Goal: Information Seeking & Learning: Check status

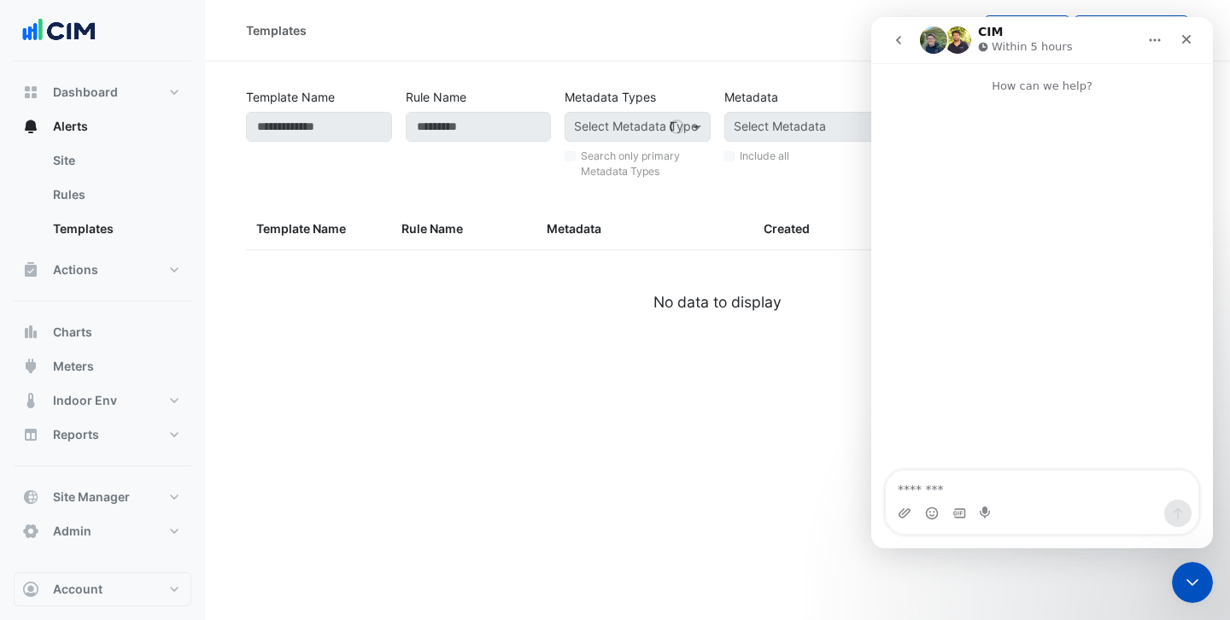
click at [720, 433] on div "Templates View Drafts Create Template Template Name Rule Name Metadata Types Se…" at bounding box center [717, 310] width 1025 height 620
click at [1187, 44] on icon "Close" at bounding box center [1186, 39] width 14 height 14
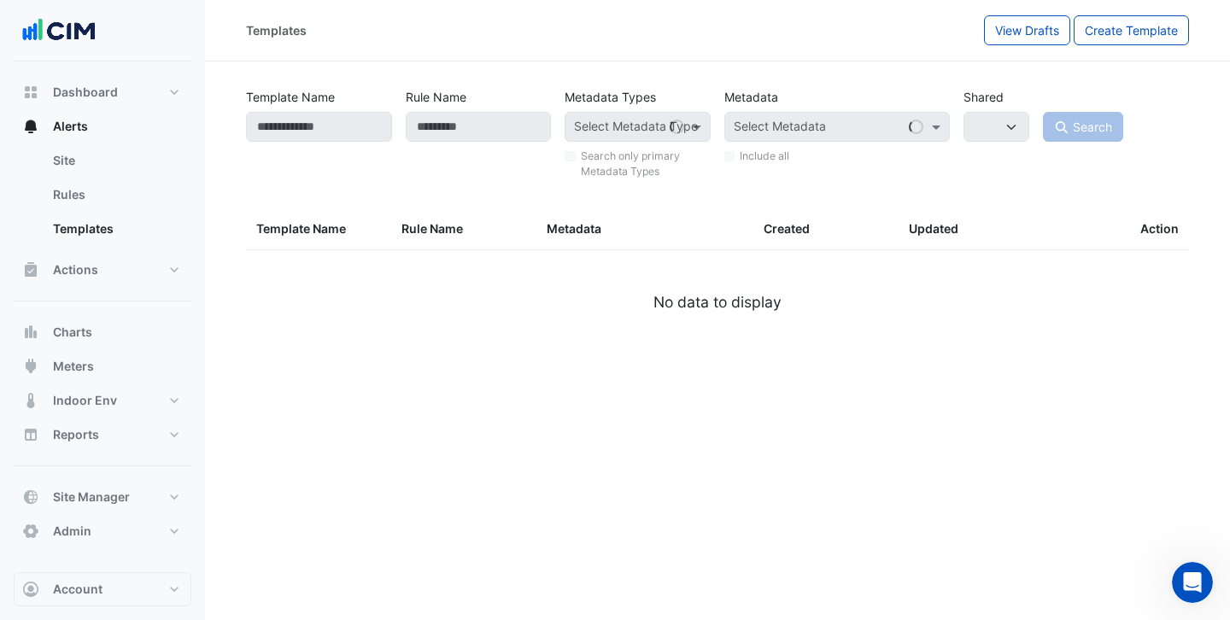
select select
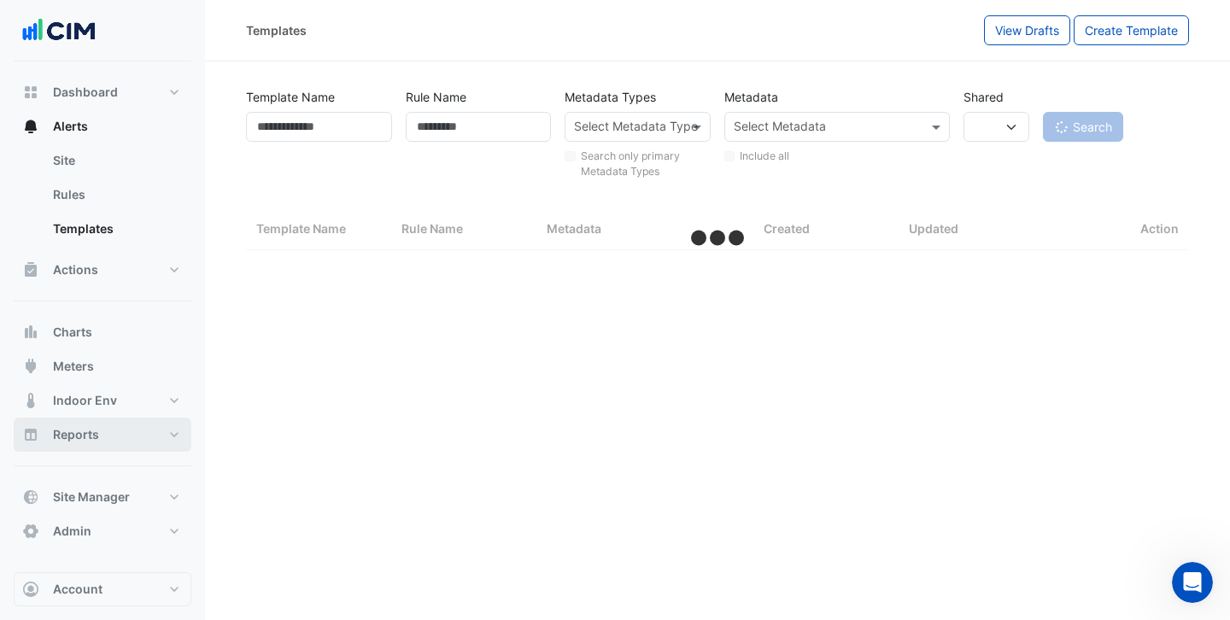
select select "***"
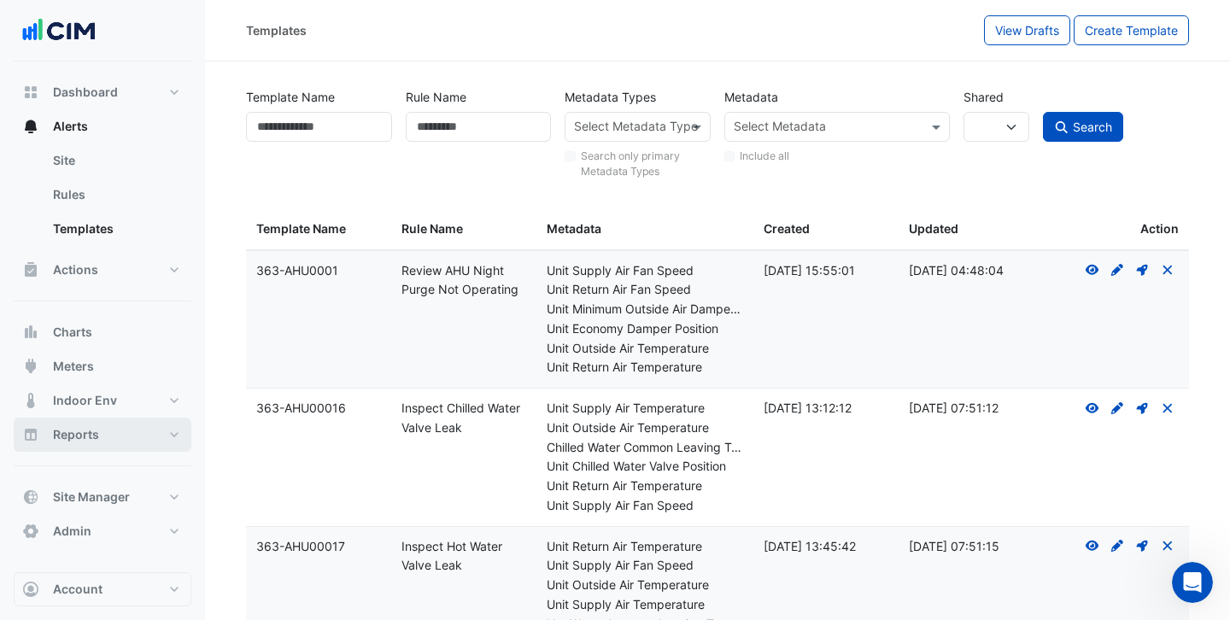
click at [96, 428] on span "Reports" at bounding box center [76, 434] width 46 height 17
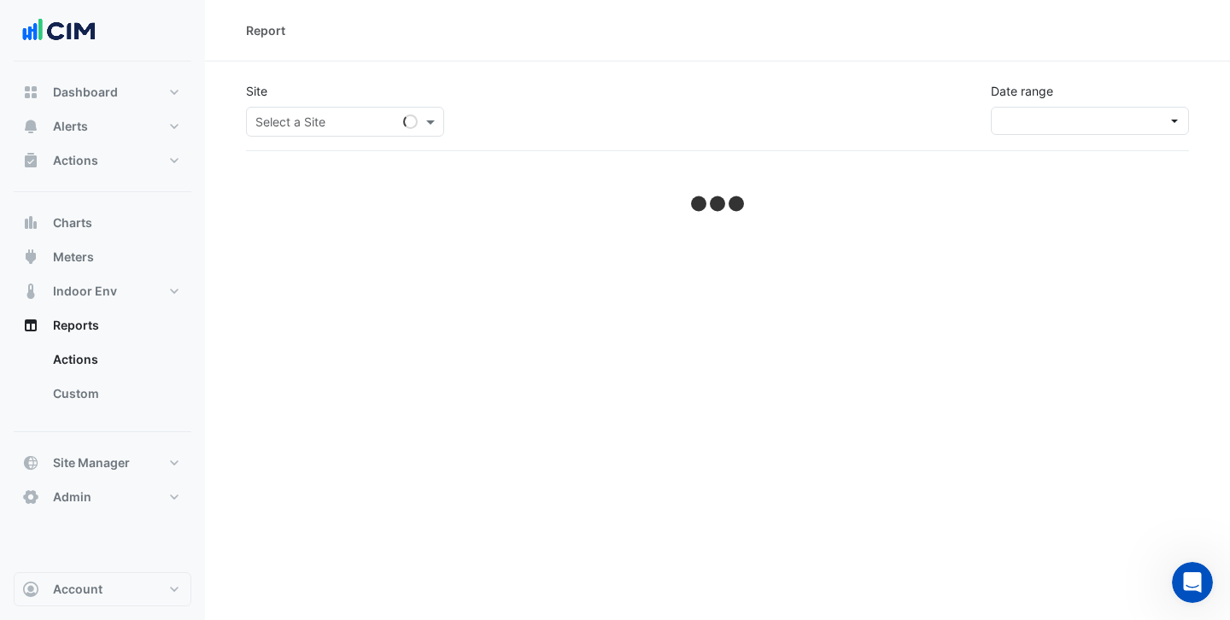
select select "***"
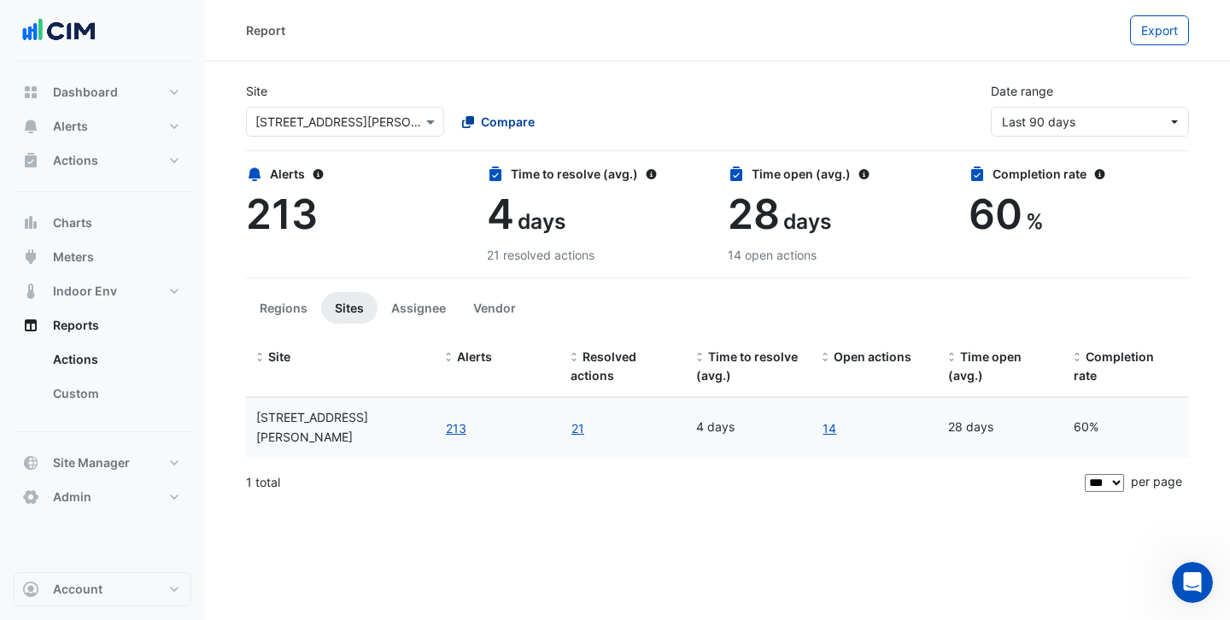
click at [481, 128] on span "Compare" at bounding box center [508, 122] width 54 height 18
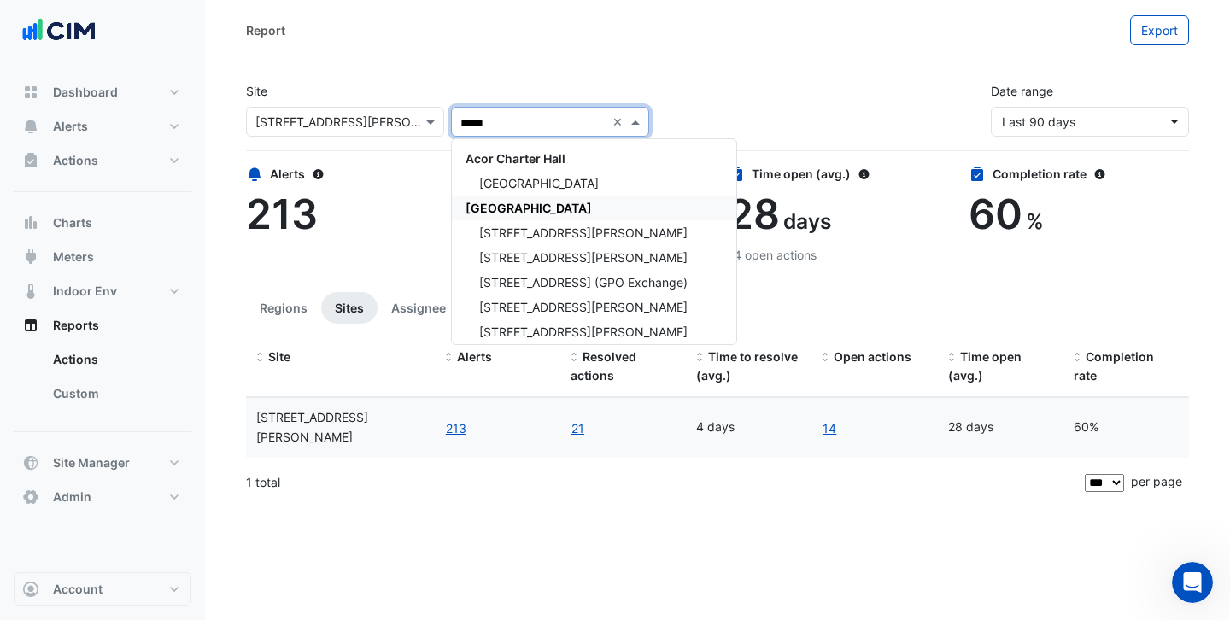
click at [511, 201] on span "[GEOGRAPHIC_DATA]" at bounding box center [528, 208] width 126 height 15
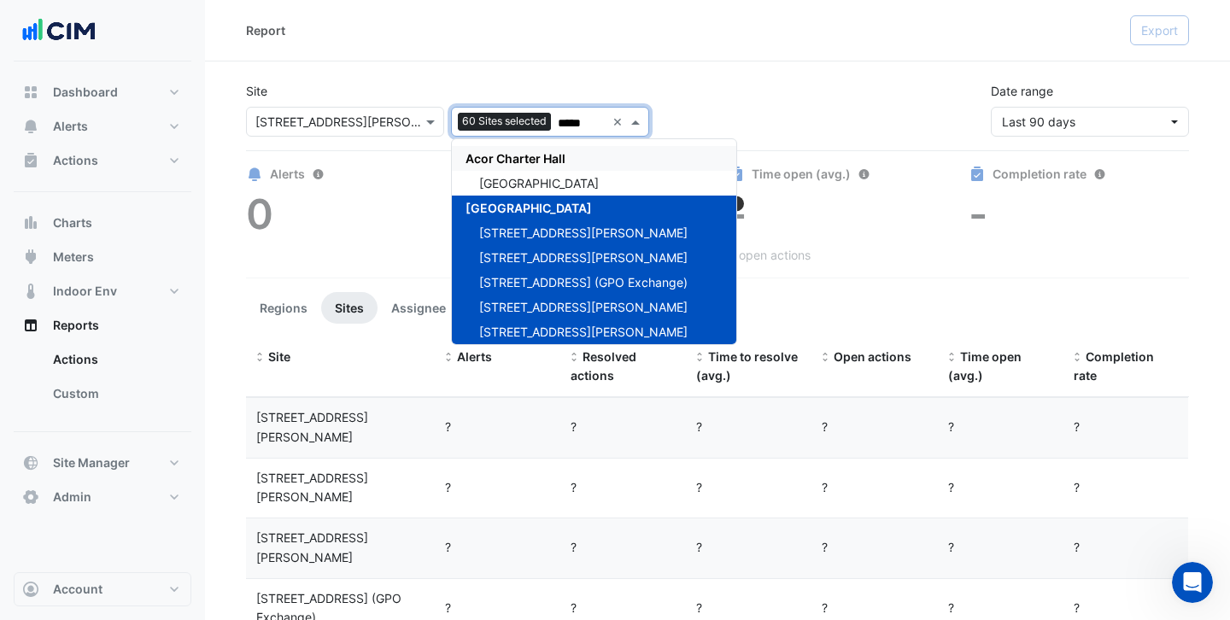
type input "*****"
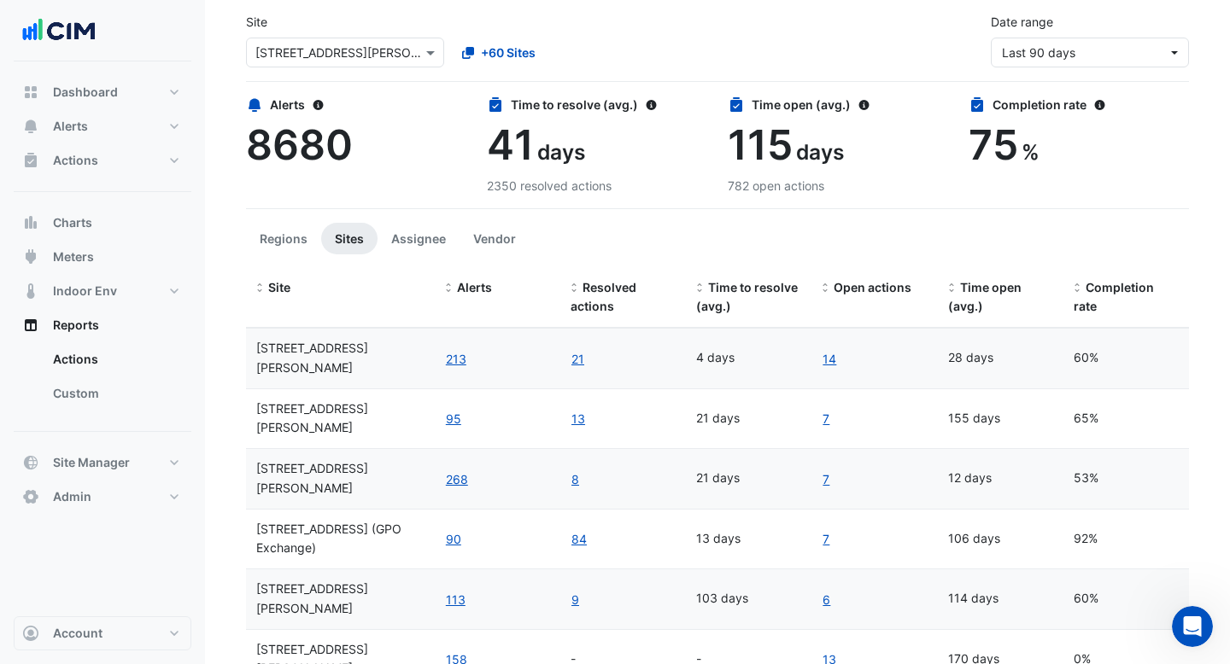
scroll to position [60, 0]
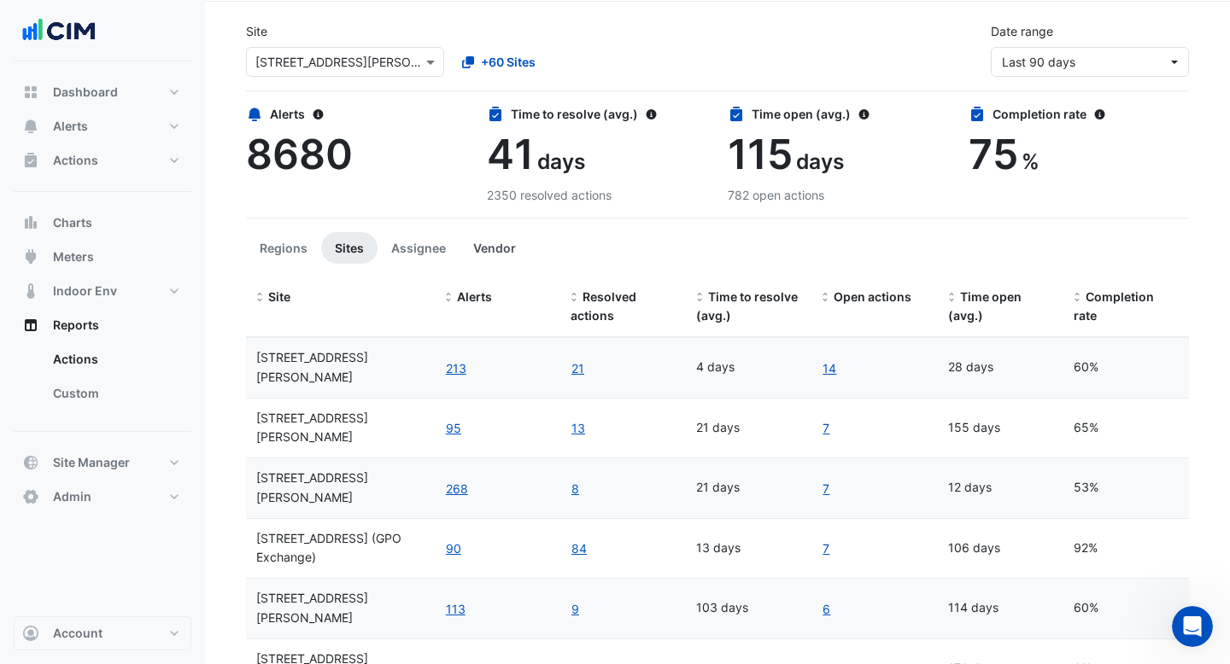
click at [502, 249] on button "Vendor" at bounding box center [494, 248] width 70 height 32
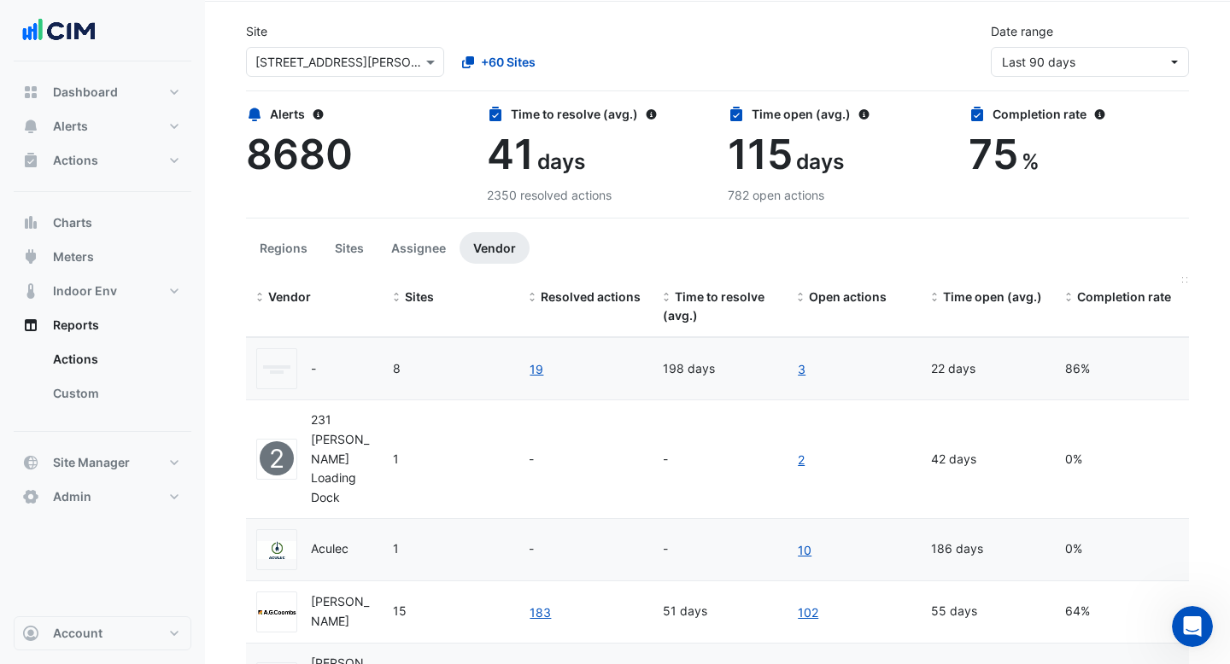
click at [1084, 295] on span "Completion rate" at bounding box center [1124, 296] width 94 height 15
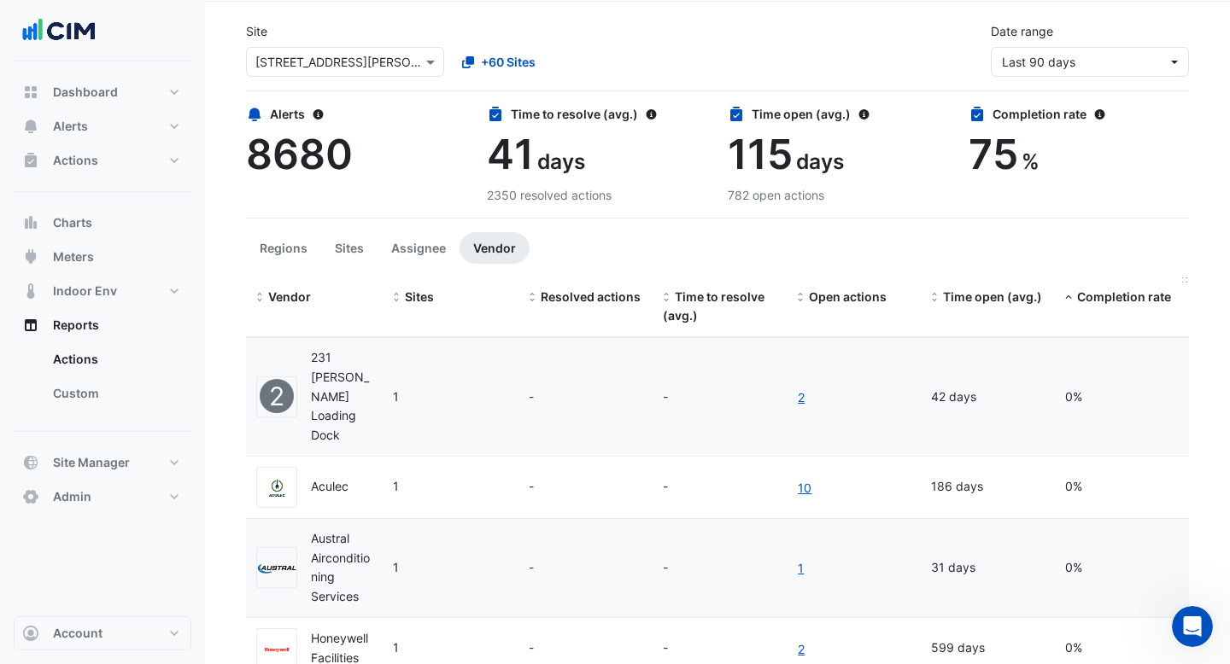
click at [1084, 295] on span "Completion rate" at bounding box center [1124, 296] width 94 height 15
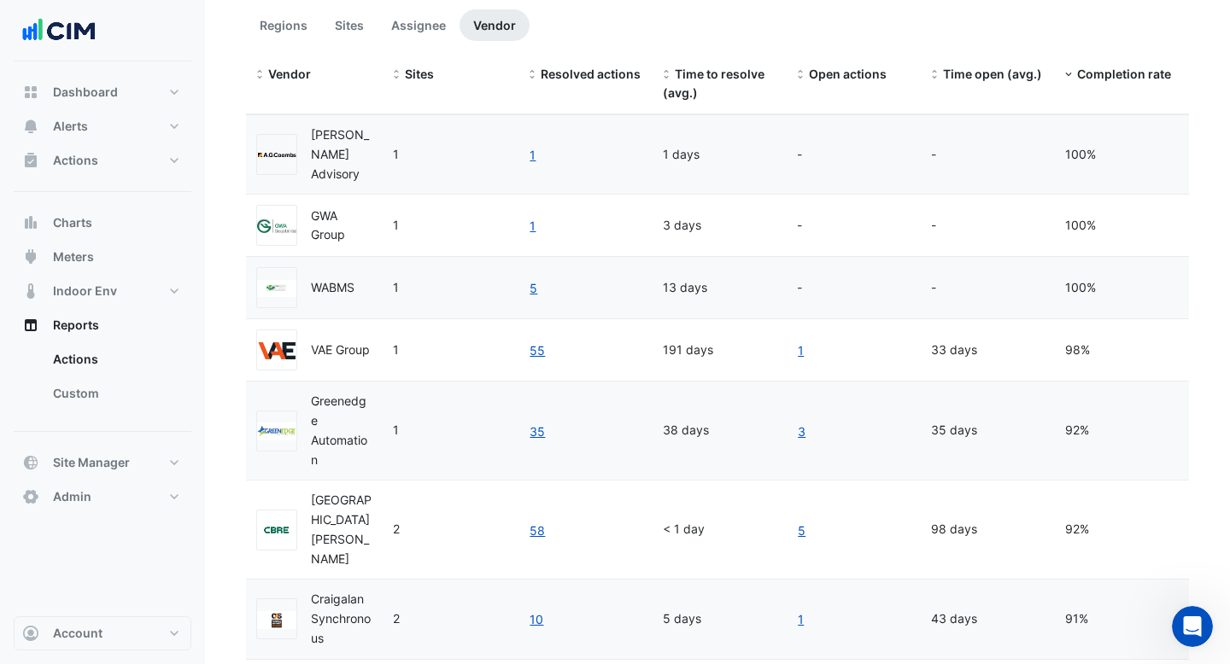
scroll to position [237, 0]
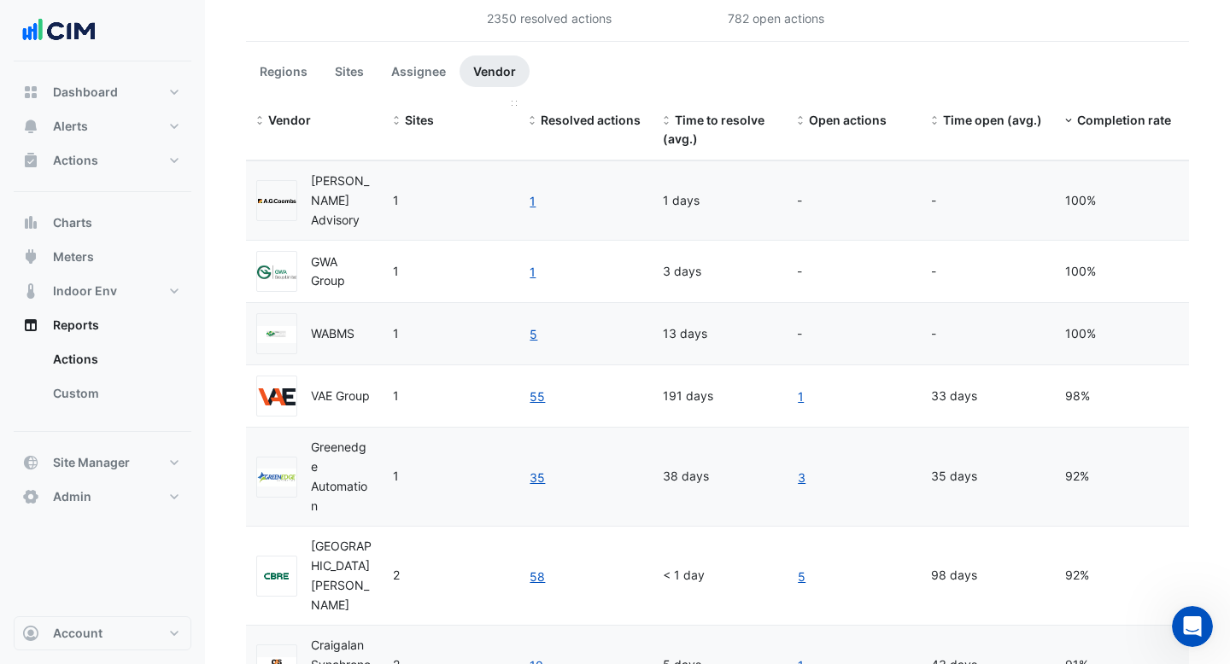
click at [431, 120] on span "Sites" at bounding box center [419, 120] width 29 height 15
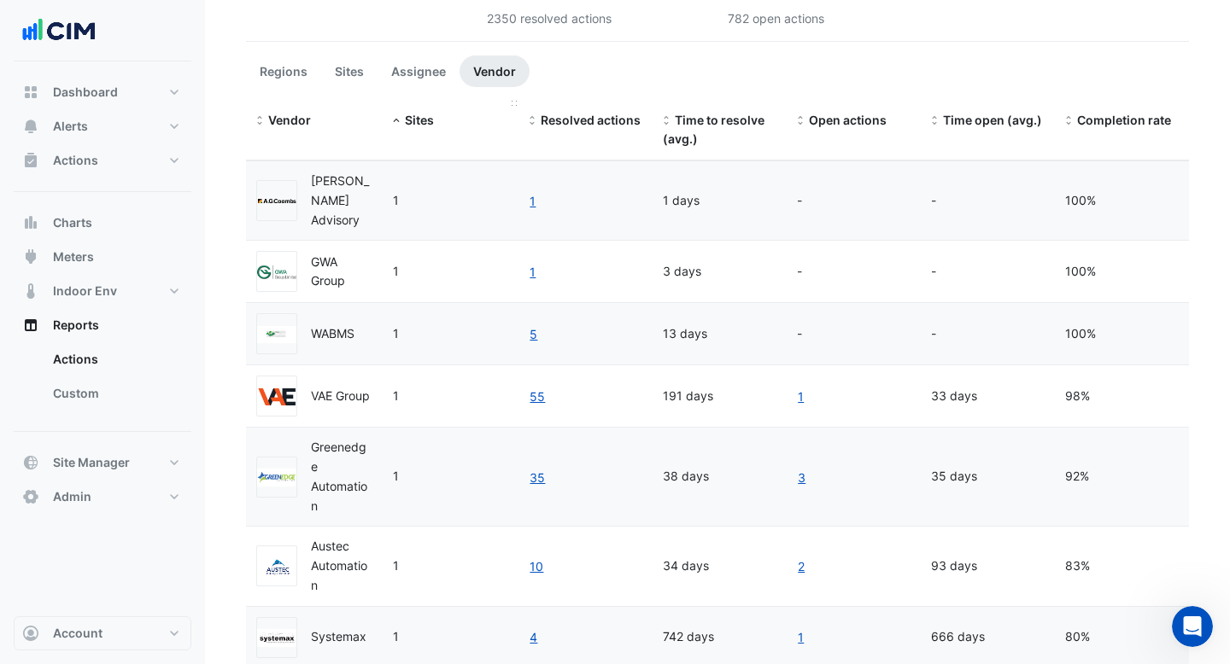
click at [431, 120] on span "Sites" at bounding box center [419, 120] width 29 height 15
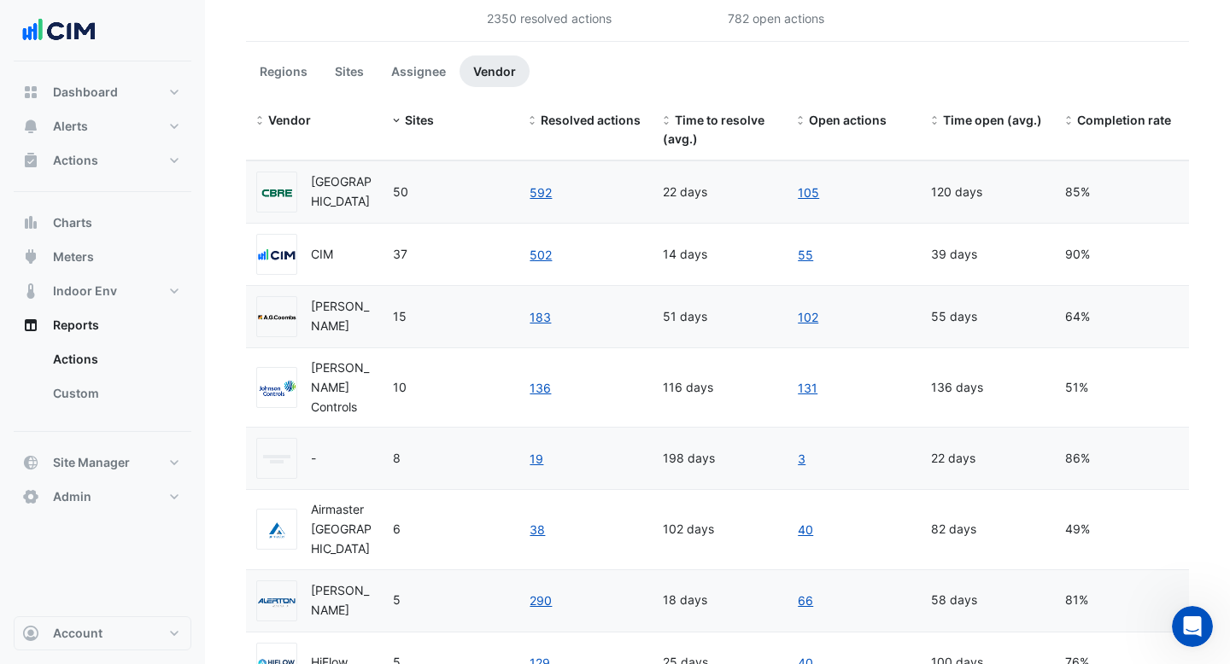
drag, startPoint x: 680, startPoint y: 204, endPoint x: 662, endPoint y: 204, distance: 17.9
click at [662, 204] on datatable-body-cell "22 days" at bounding box center [719, 191] width 134 height 61
click at [686, 202] on div "22 days" at bounding box center [720, 193] width 114 height 20
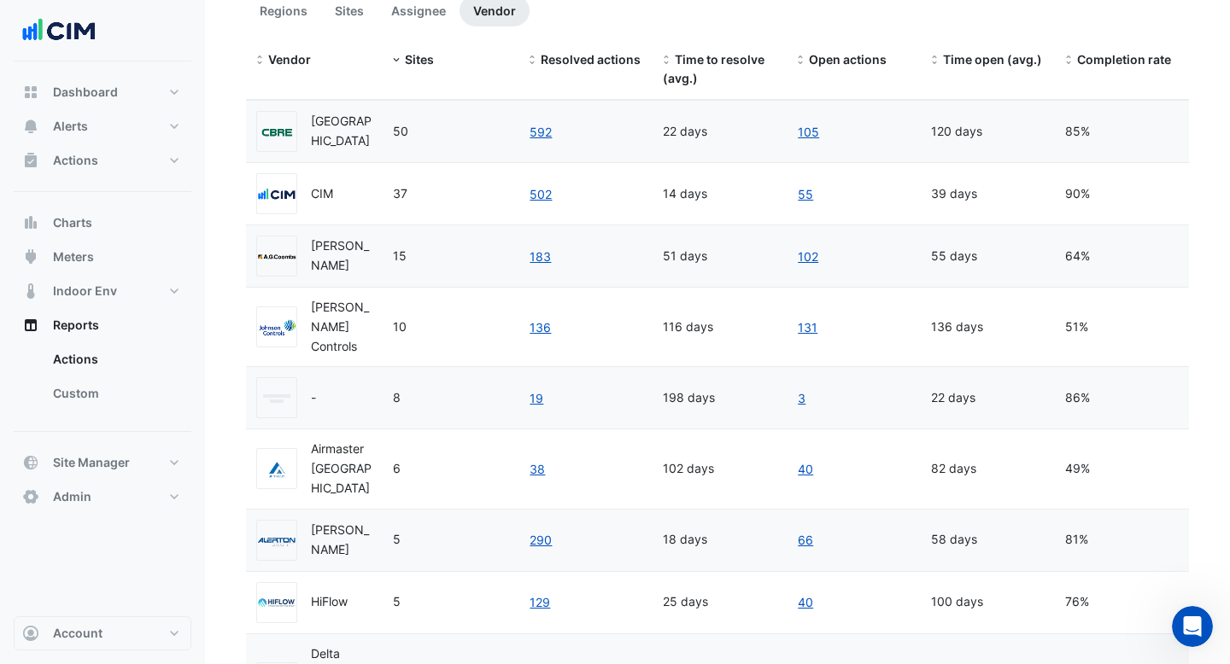
scroll to position [323, 0]
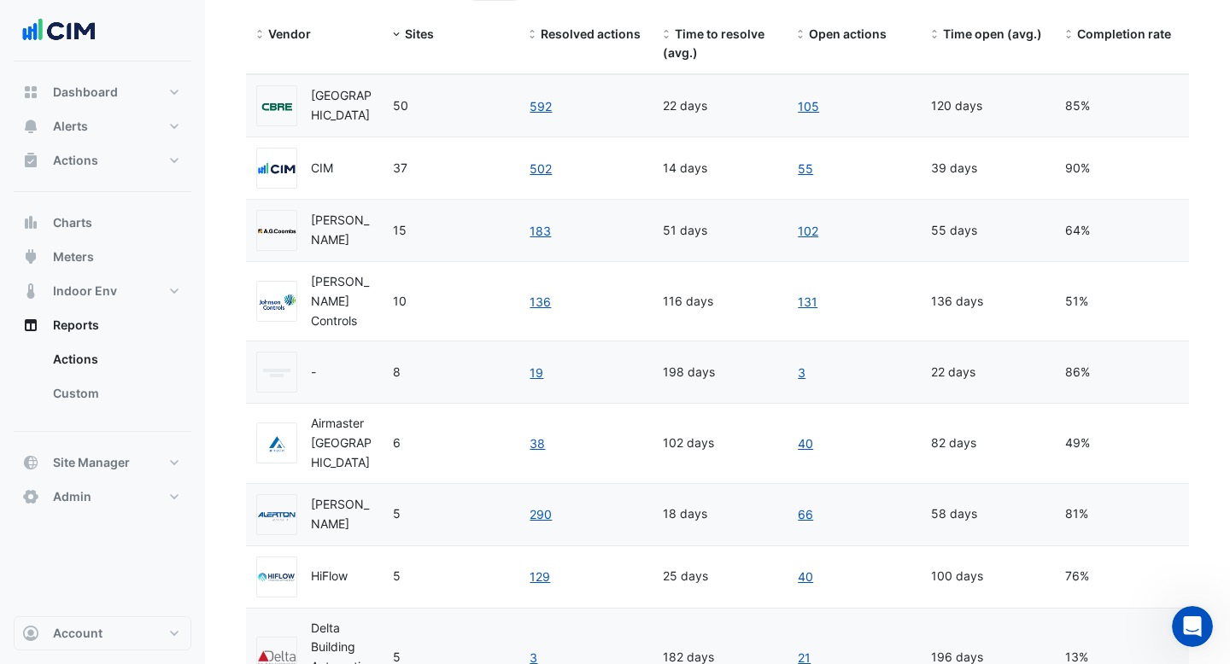
drag, startPoint x: 684, startPoint y: 310, endPoint x: 661, endPoint y: 309, distance: 23.1
click at [661, 309] on datatable-body-cell "116 days" at bounding box center [719, 301] width 134 height 79
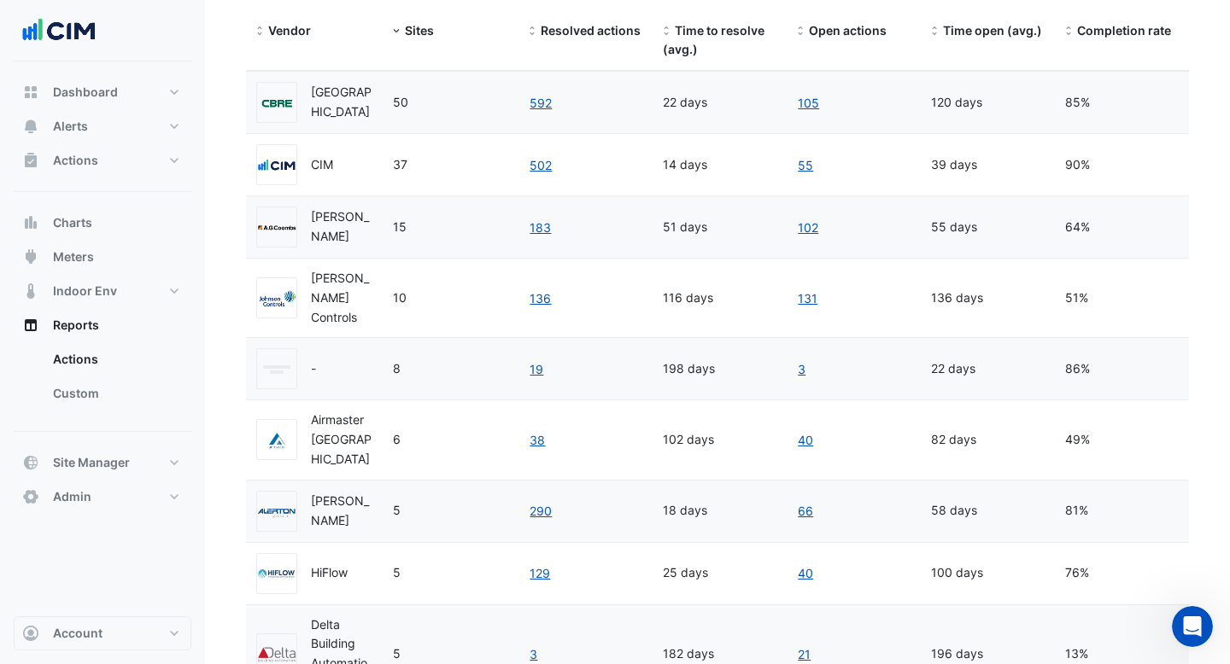
scroll to position [232, 0]
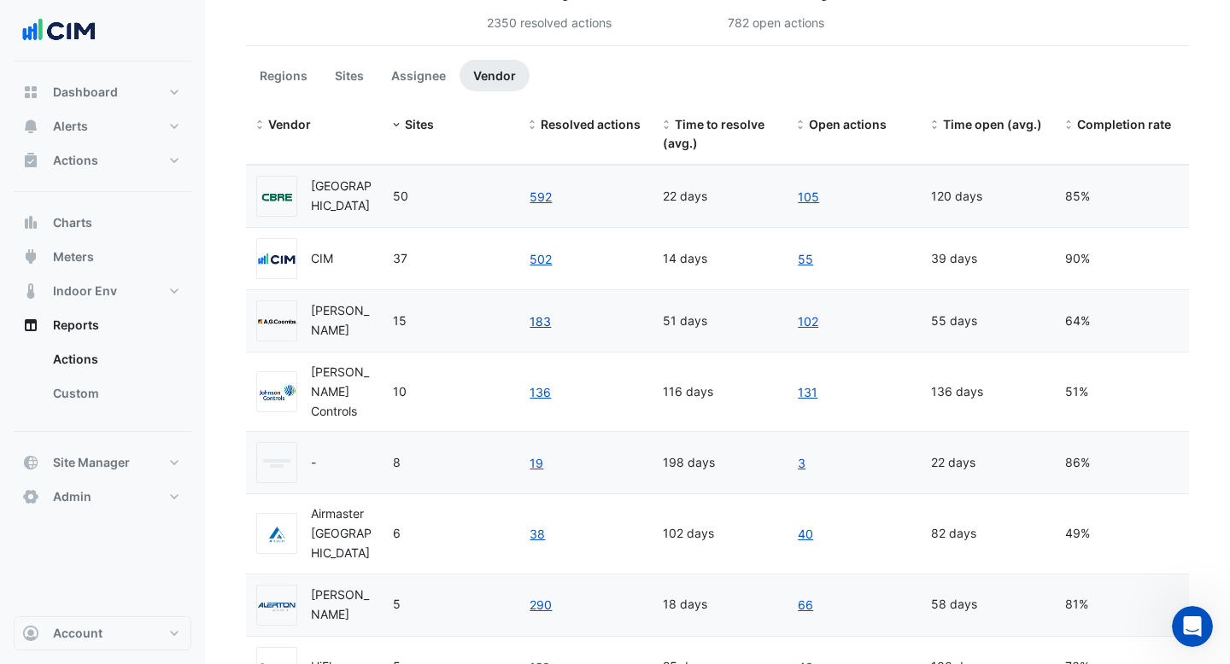
click at [541, 331] on link "183" at bounding box center [540, 322] width 23 height 20
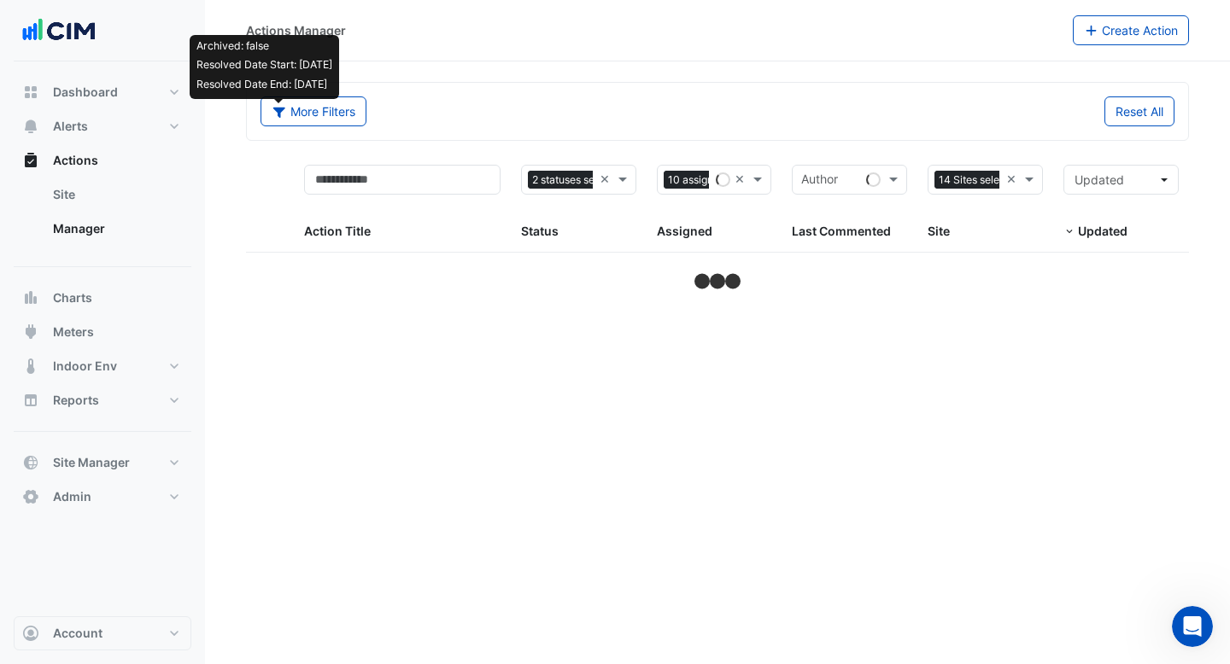
select select "***"
